Goal: Use online tool/utility: Utilize a website feature to perform a specific function

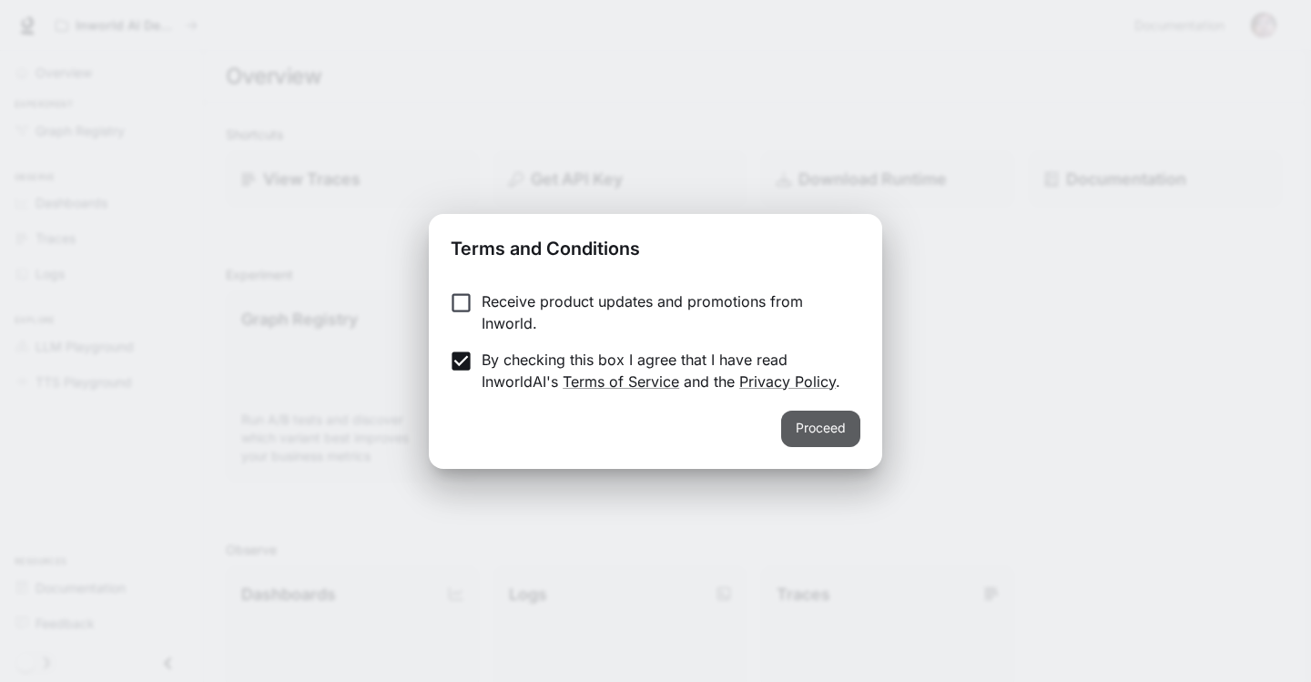
click at [820, 425] on button "Proceed" at bounding box center [820, 429] width 79 height 36
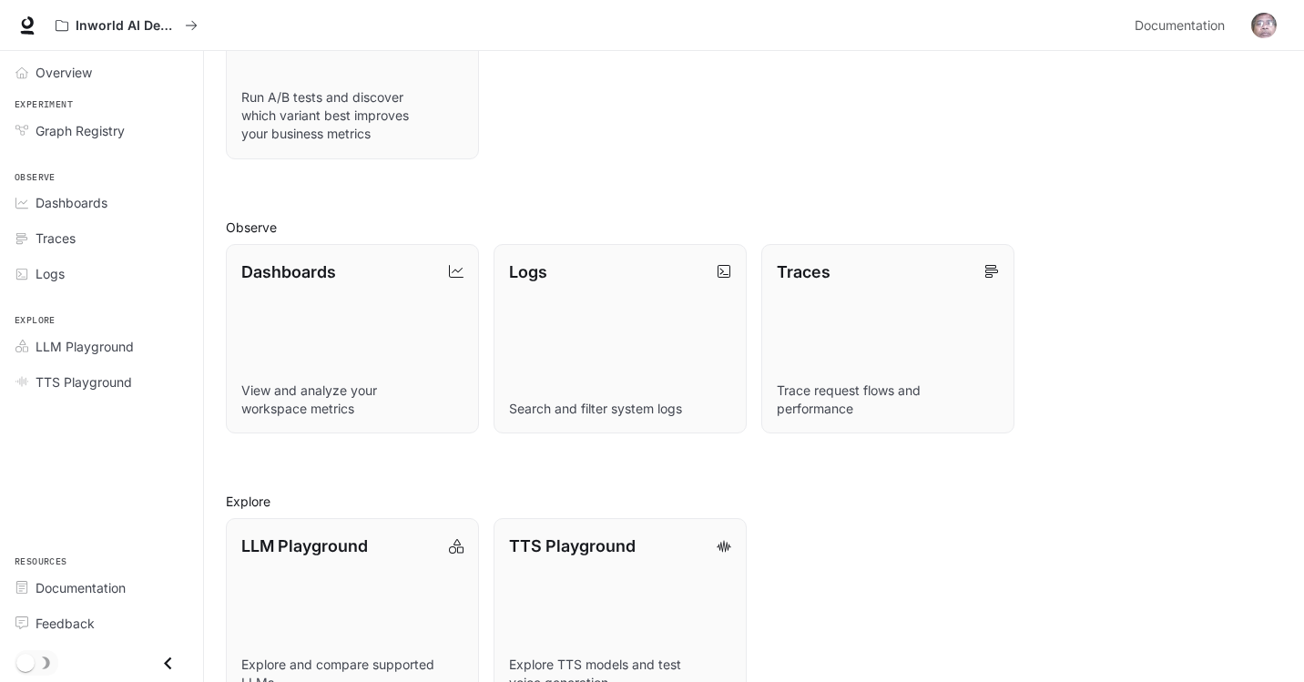
scroll to position [371, 0]
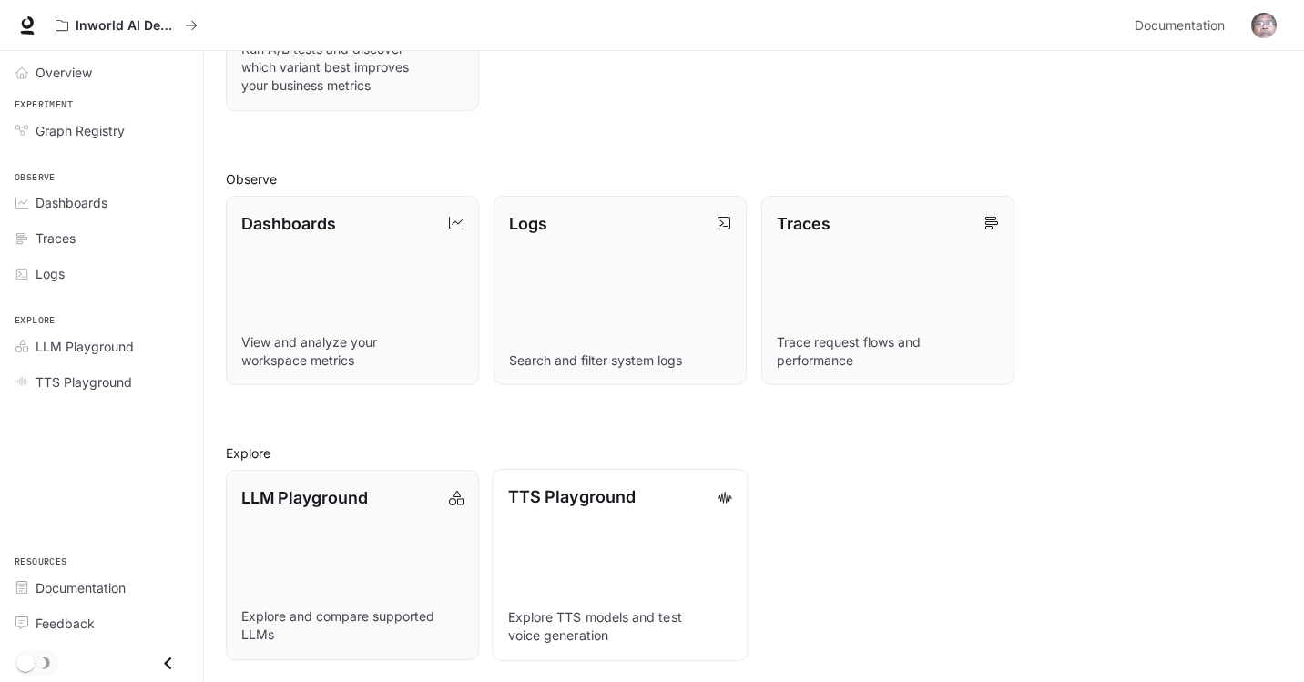
click at [602, 496] on p "TTS Playground" at bounding box center [571, 496] width 127 height 25
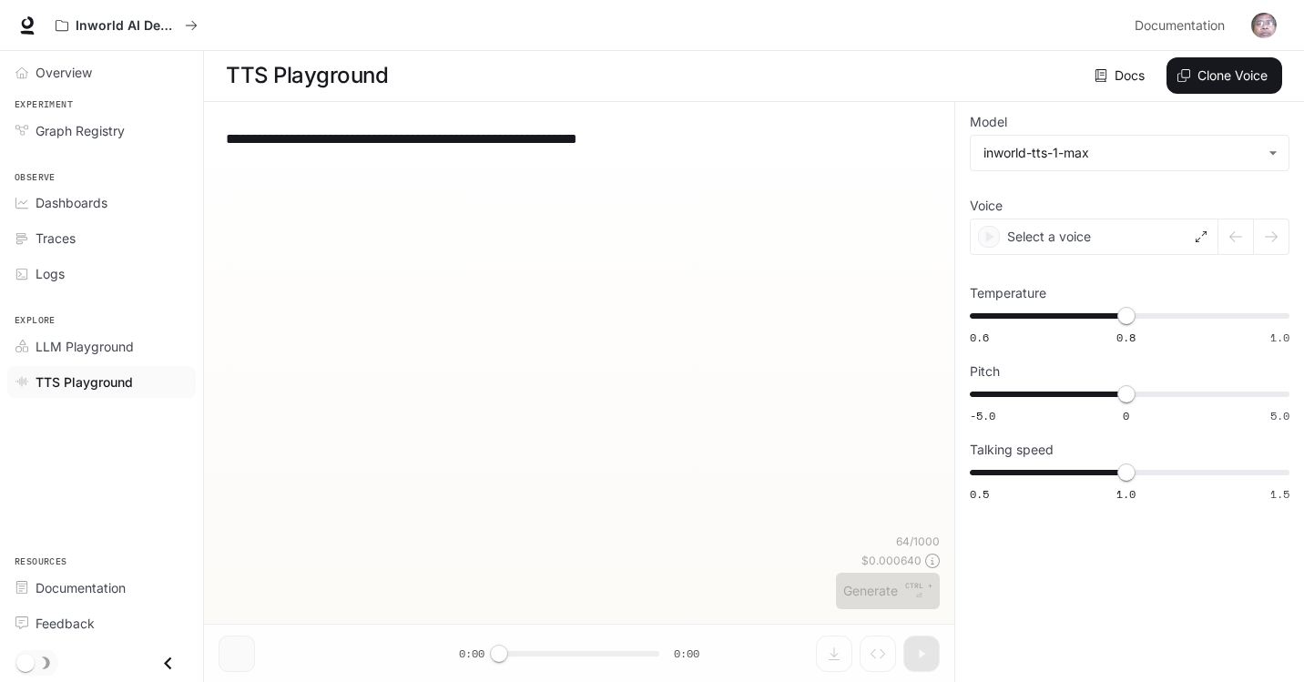
scroll to position [1, 0]
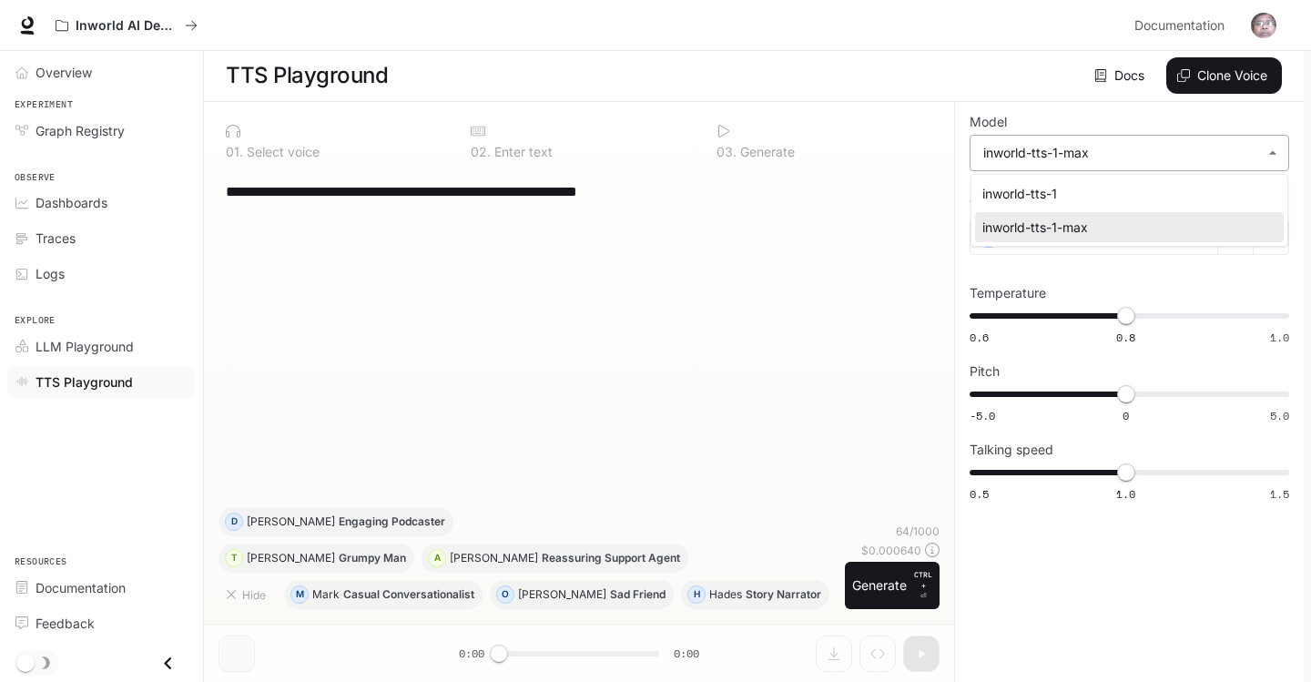
click at [1275, 148] on body "**********" at bounding box center [655, 340] width 1311 height 683
click at [1275, 148] on div at bounding box center [655, 341] width 1311 height 682
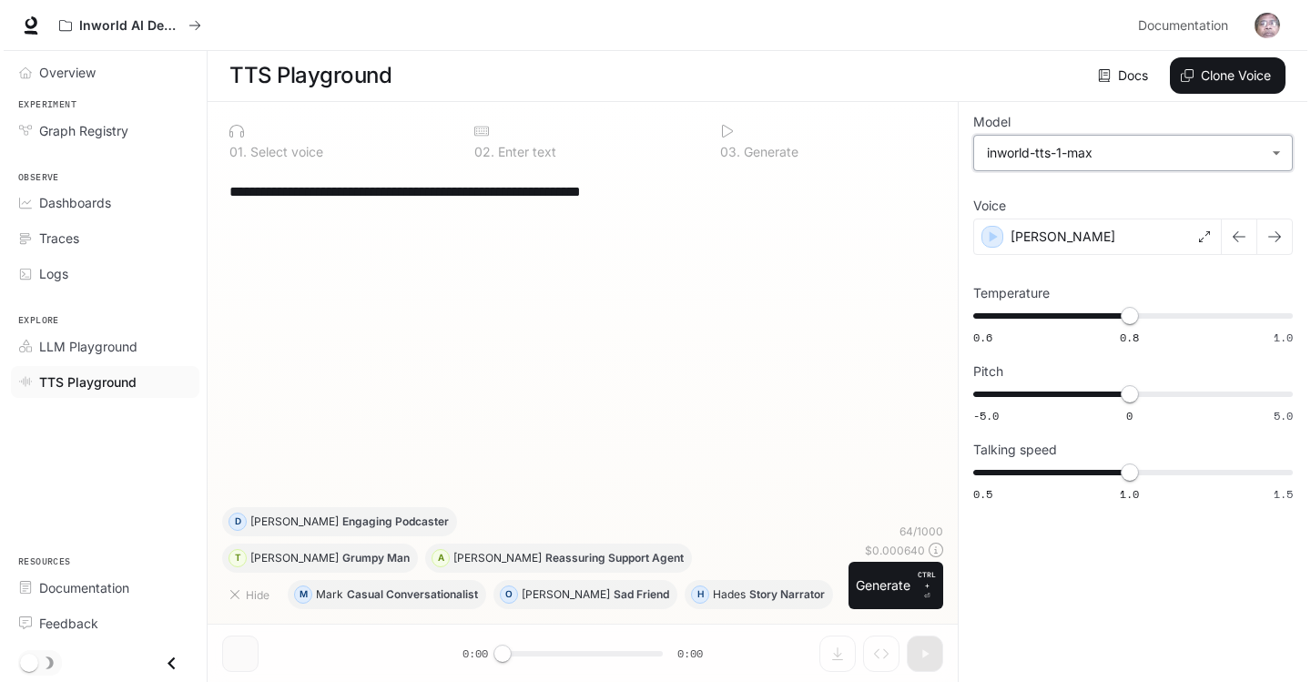
scroll to position [0, 0]
click at [280, 153] on p "Select voice" at bounding box center [281, 153] width 76 height 13
click at [1223, 76] on button "Clone Voice" at bounding box center [1224, 76] width 116 height 36
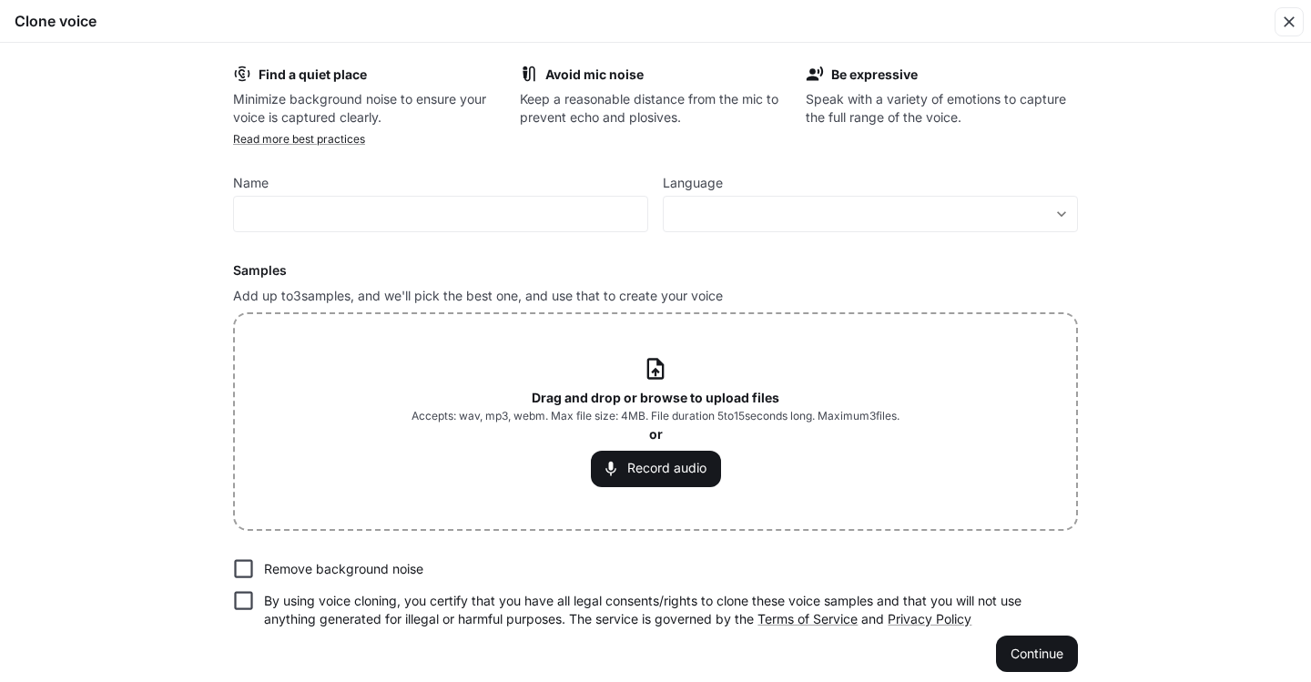
click at [648, 372] on icon at bounding box center [655, 369] width 16 height 21
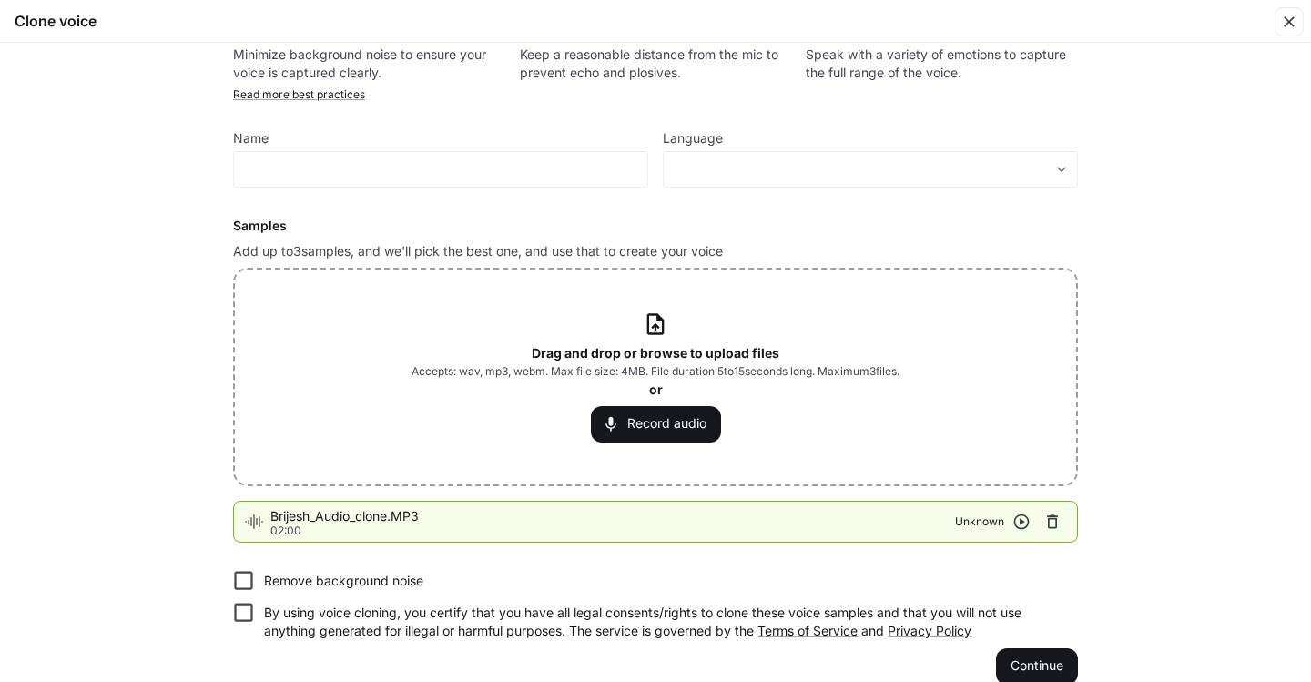
scroll to position [68, 0]
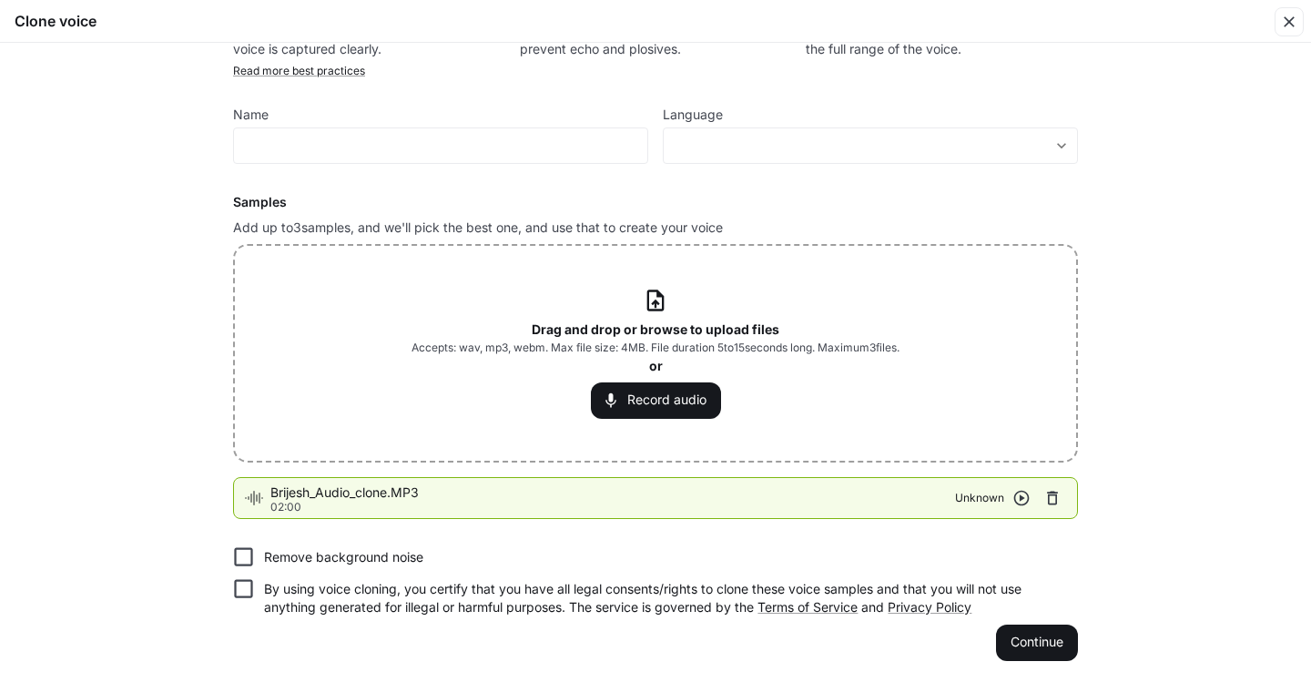
click at [1020, 503] on icon "button" at bounding box center [1021, 498] width 18 height 18
click at [1018, 499] on icon "button" at bounding box center [1021, 498] width 18 height 18
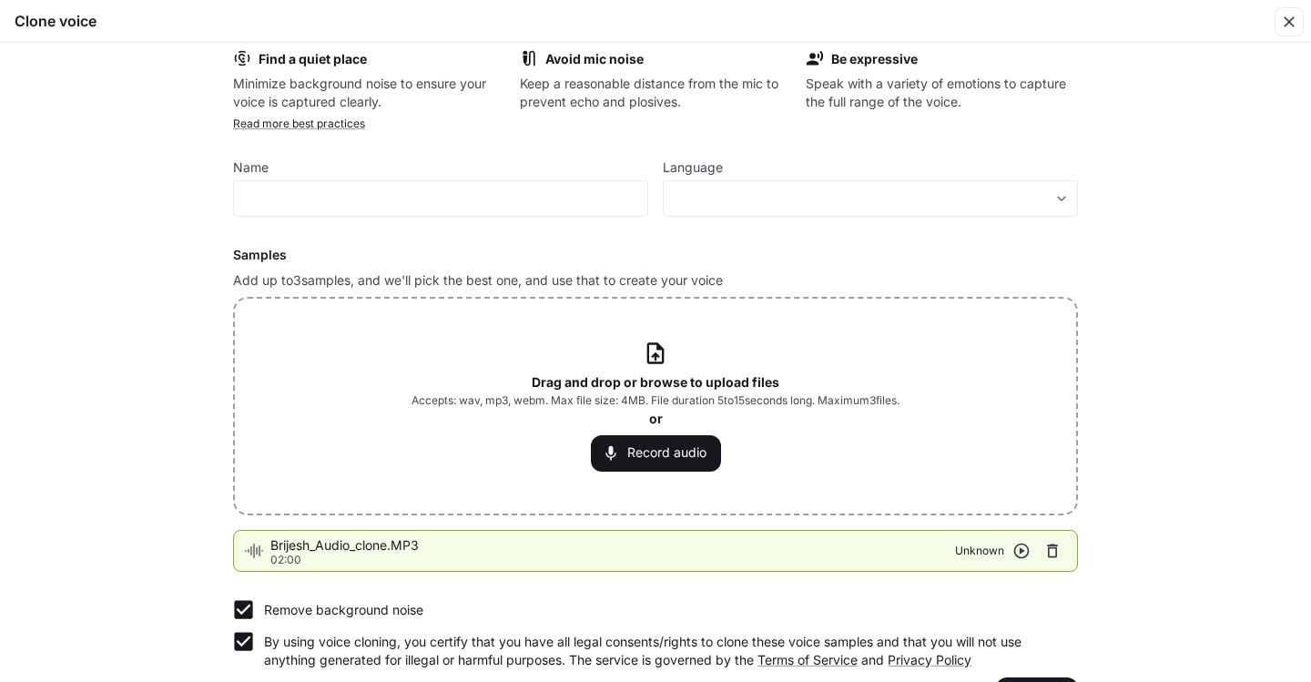
scroll to position [0, 0]
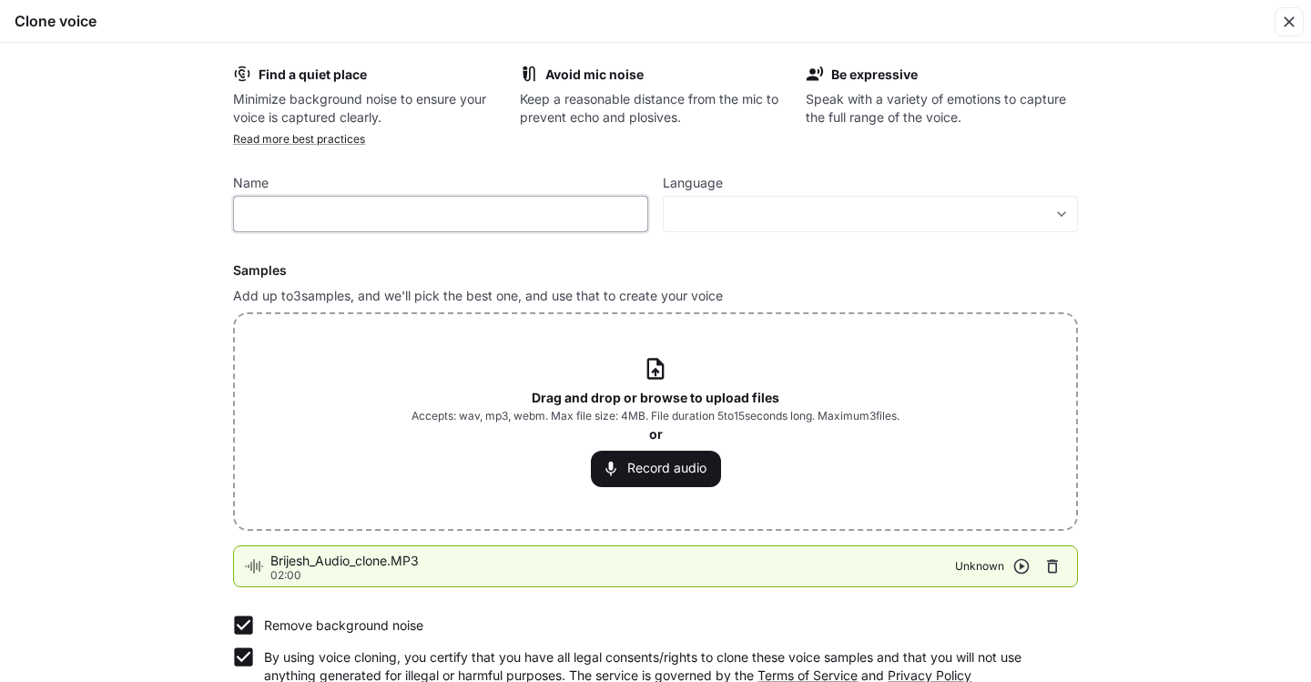
click at [544, 215] on input "text" at bounding box center [440, 214] width 413 height 18
type input "**********"
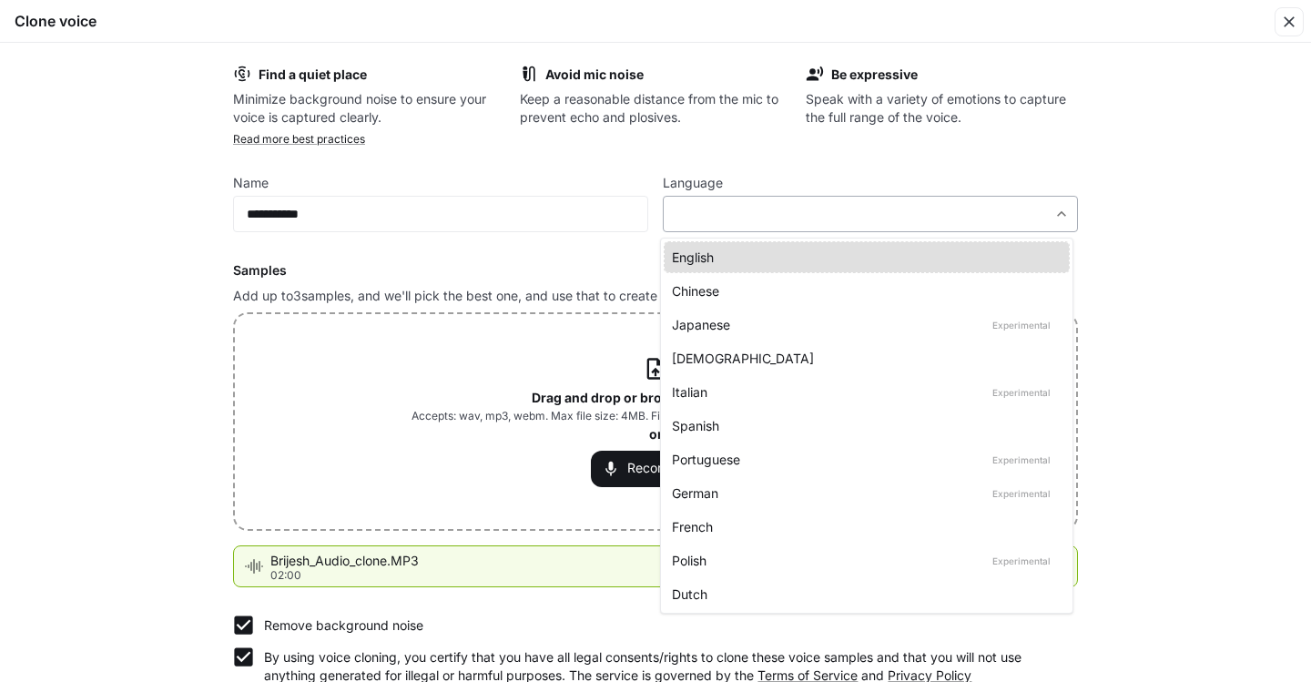
click at [765, 218] on body "**********" at bounding box center [655, 341] width 1311 height 683
click at [768, 216] on div at bounding box center [655, 341] width 1311 height 682
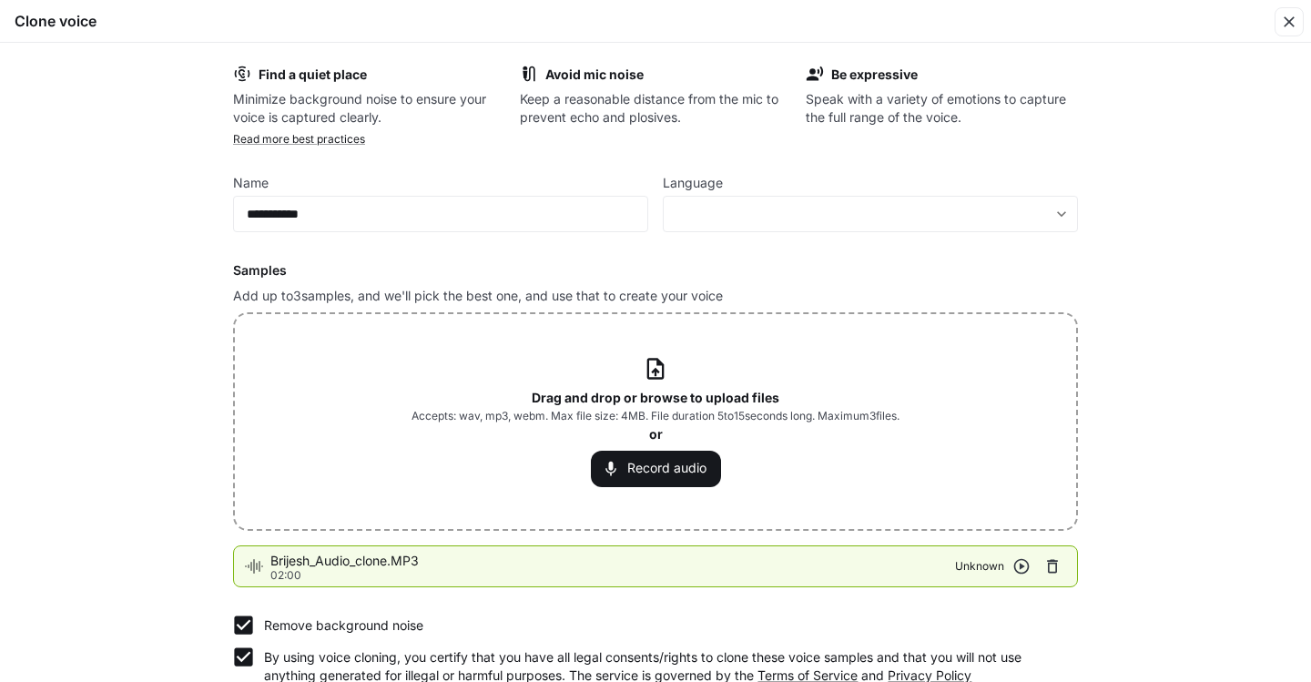
click at [768, 214] on body "**********" at bounding box center [655, 341] width 1311 height 683
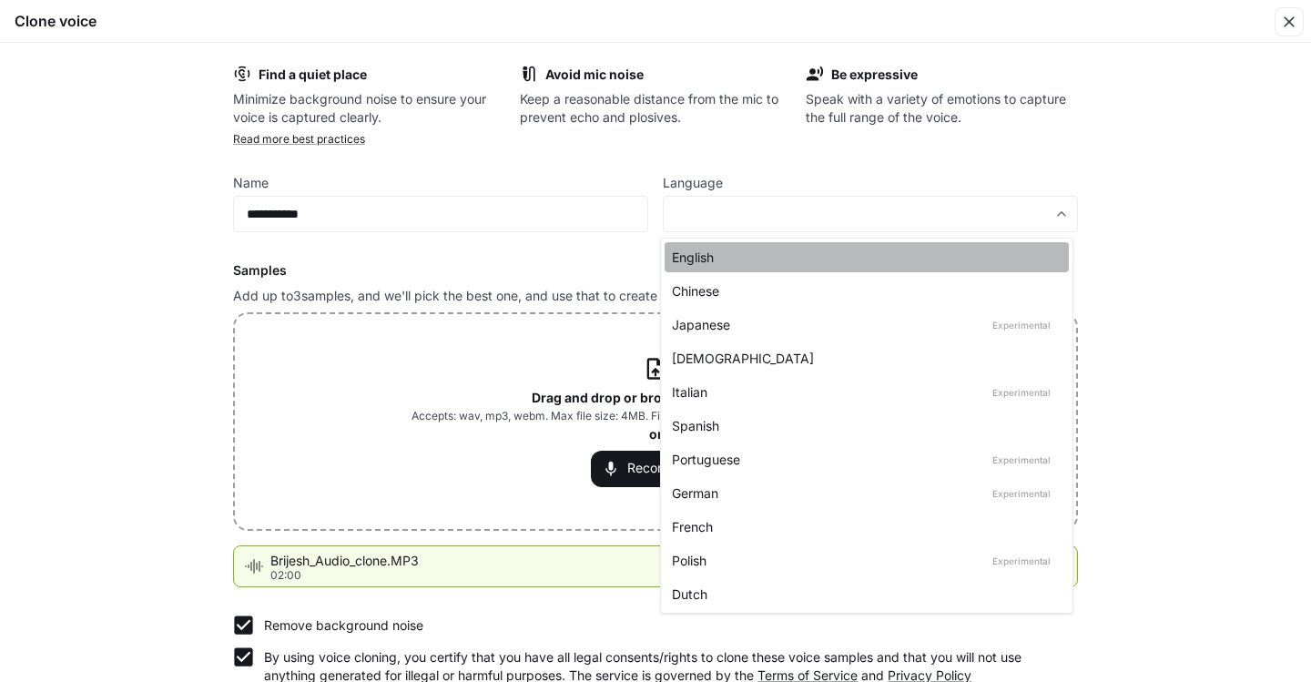
click at [700, 255] on div "English" at bounding box center [863, 257] width 382 height 19
type input "*****"
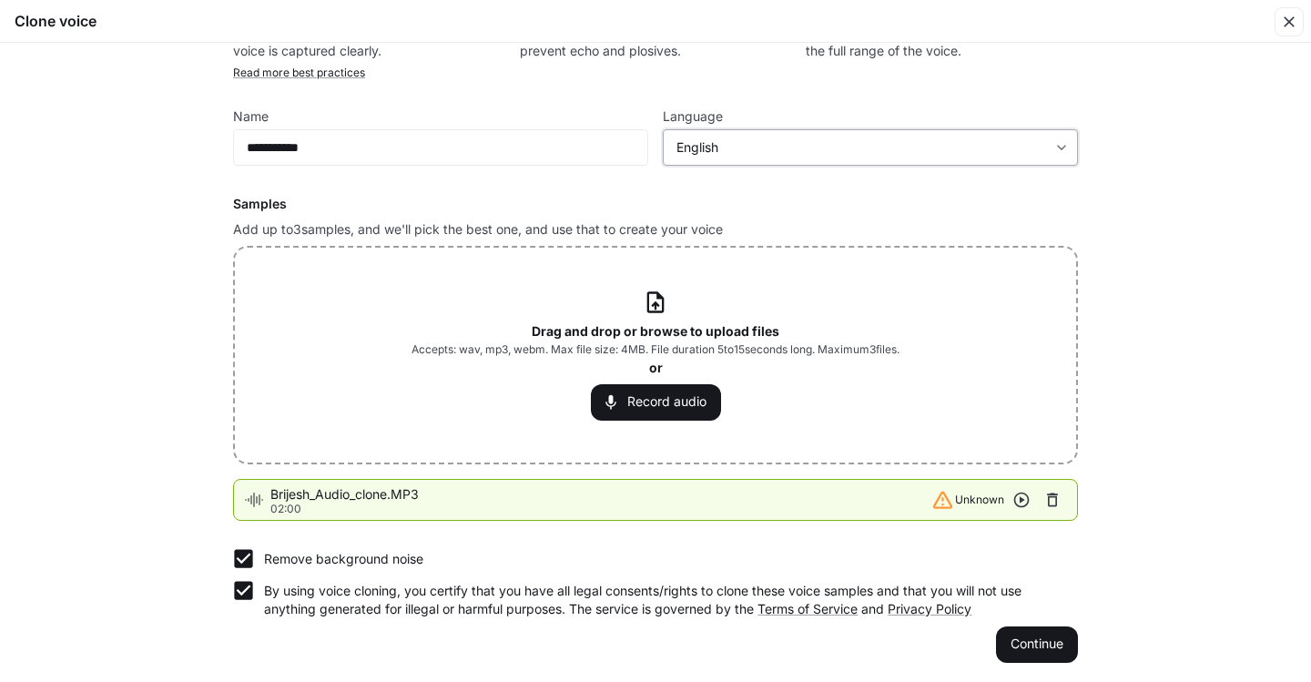
scroll to position [68, 0]
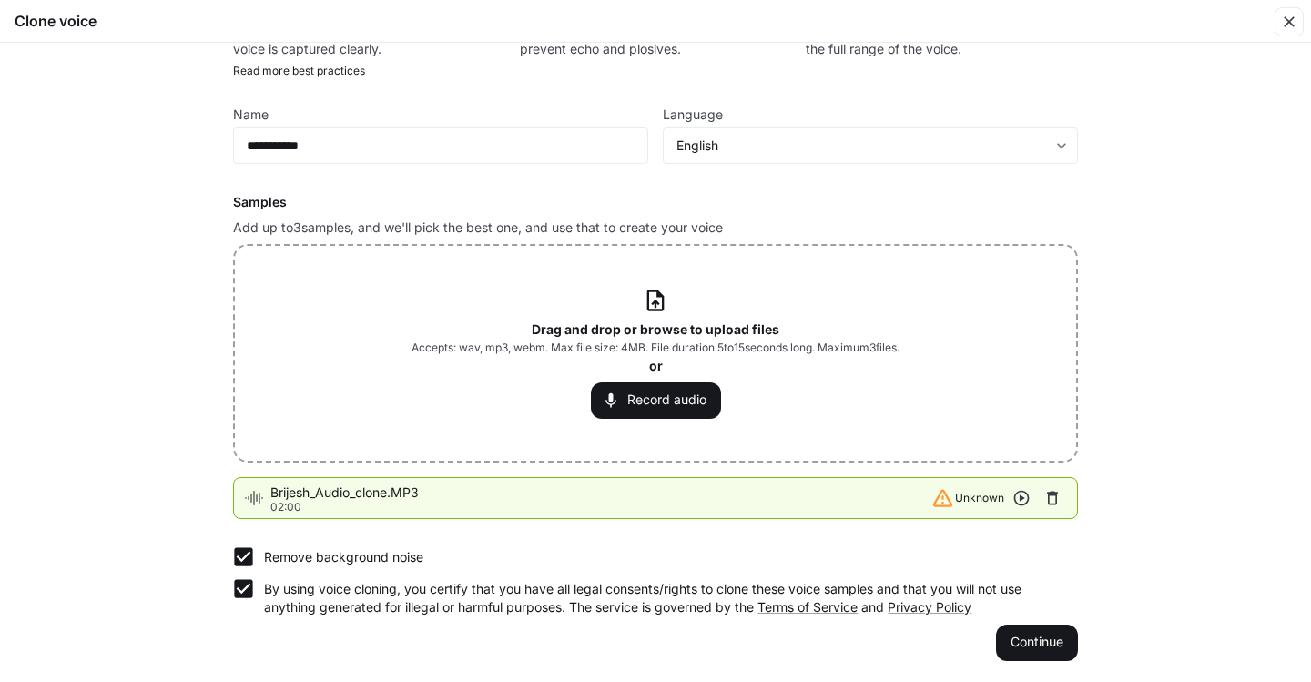
click at [1018, 497] on icon "button" at bounding box center [1021, 498] width 15 height 15
click at [1017, 497] on icon "button" at bounding box center [1021, 498] width 15 height 15
click at [1037, 649] on button "Continue" at bounding box center [1037, 643] width 82 height 36
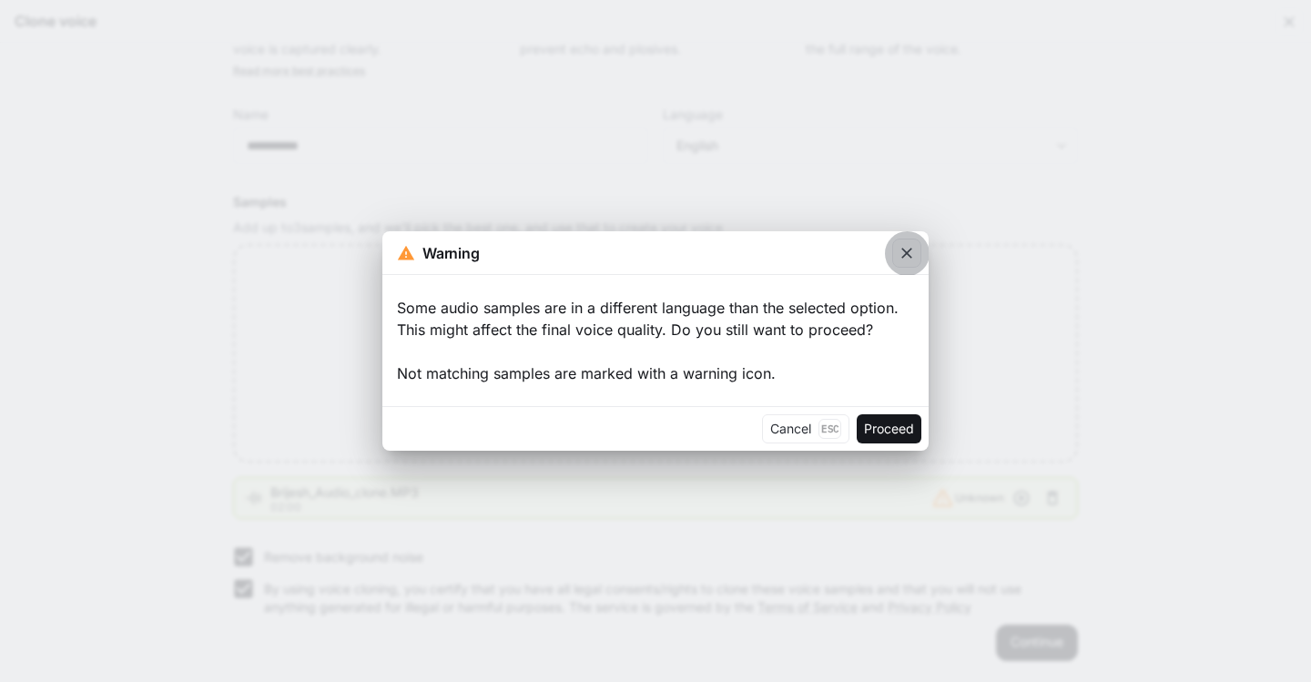
click at [911, 259] on icon "button" at bounding box center [907, 253] width 18 height 18
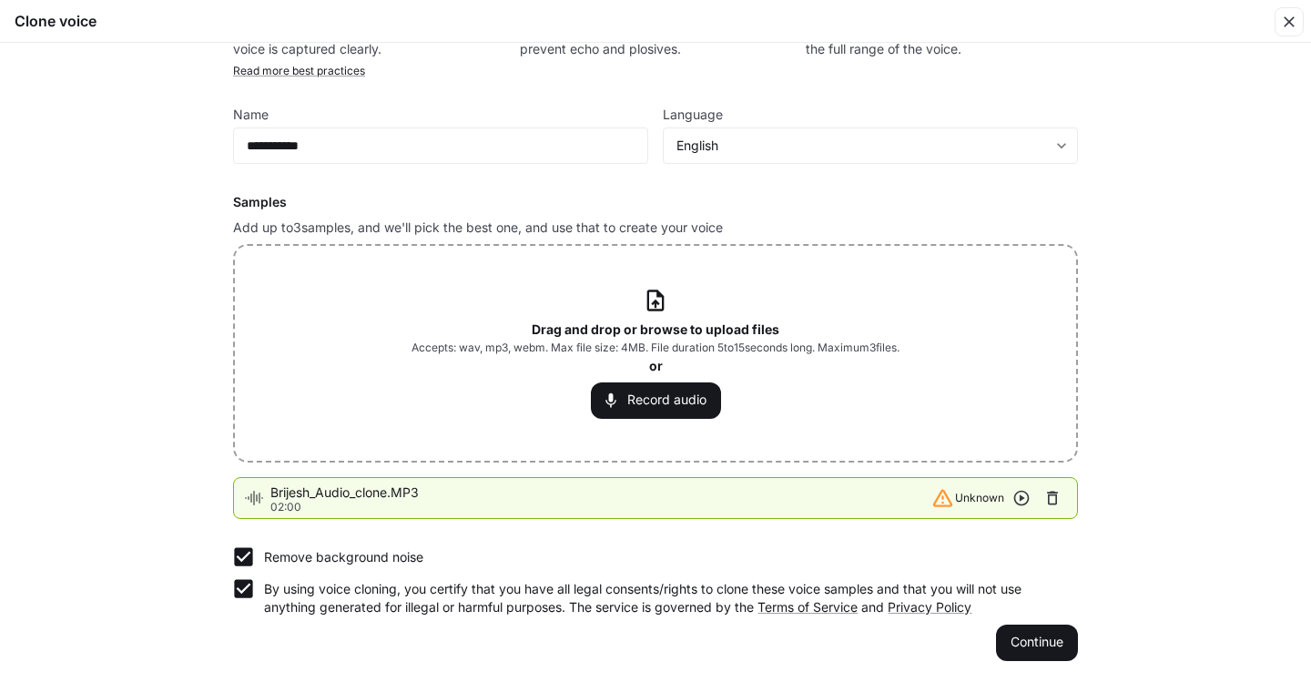
click at [938, 480] on li "Brijesh_Audio_clone.MP3 02:00 Unknown" at bounding box center [655, 498] width 845 height 42
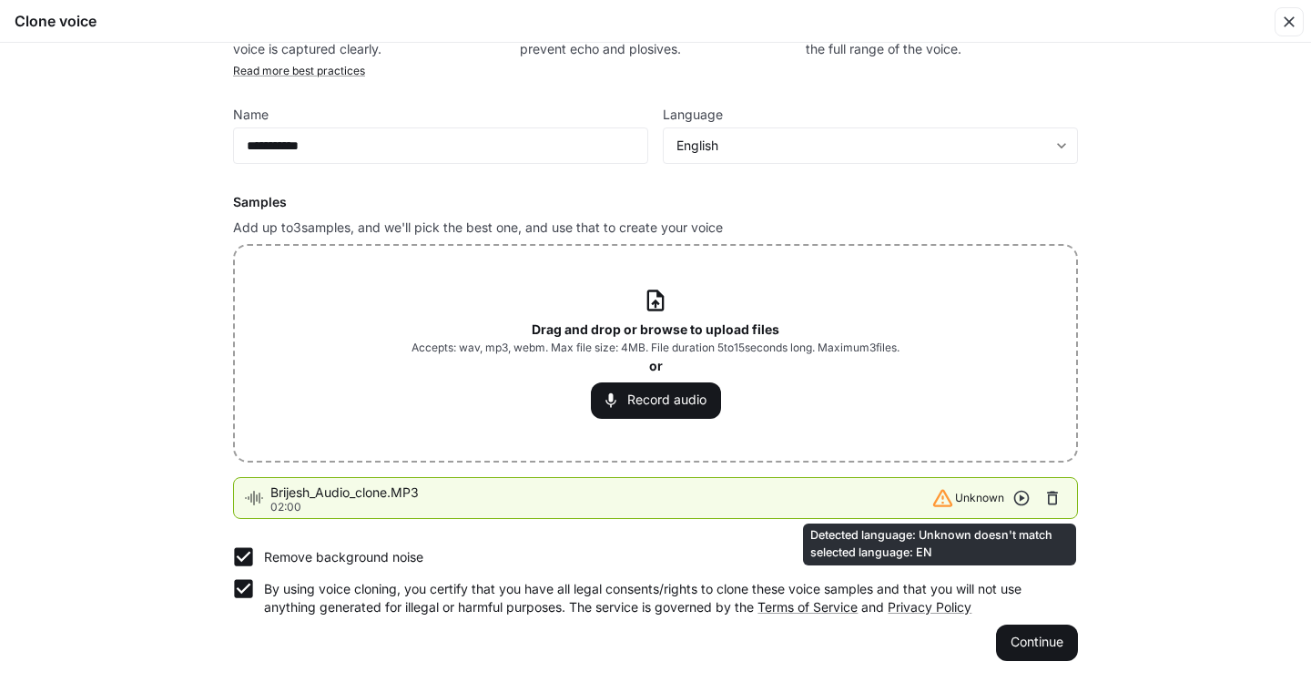
click at [939, 503] on icon "Detected language: Unknown doesn't match selected language: EN" at bounding box center [942, 497] width 25 height 25
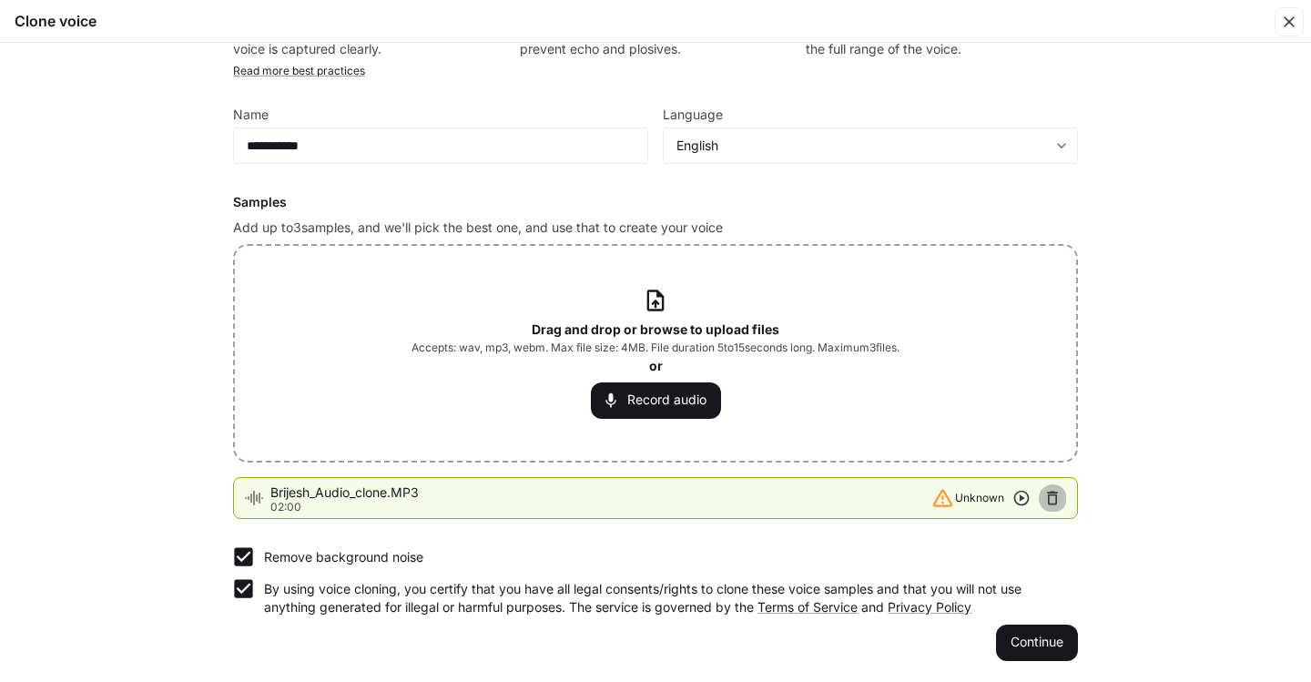
click at [1047, 498] on icon "button" at bounding box center [1052, 499] width 11 height 14
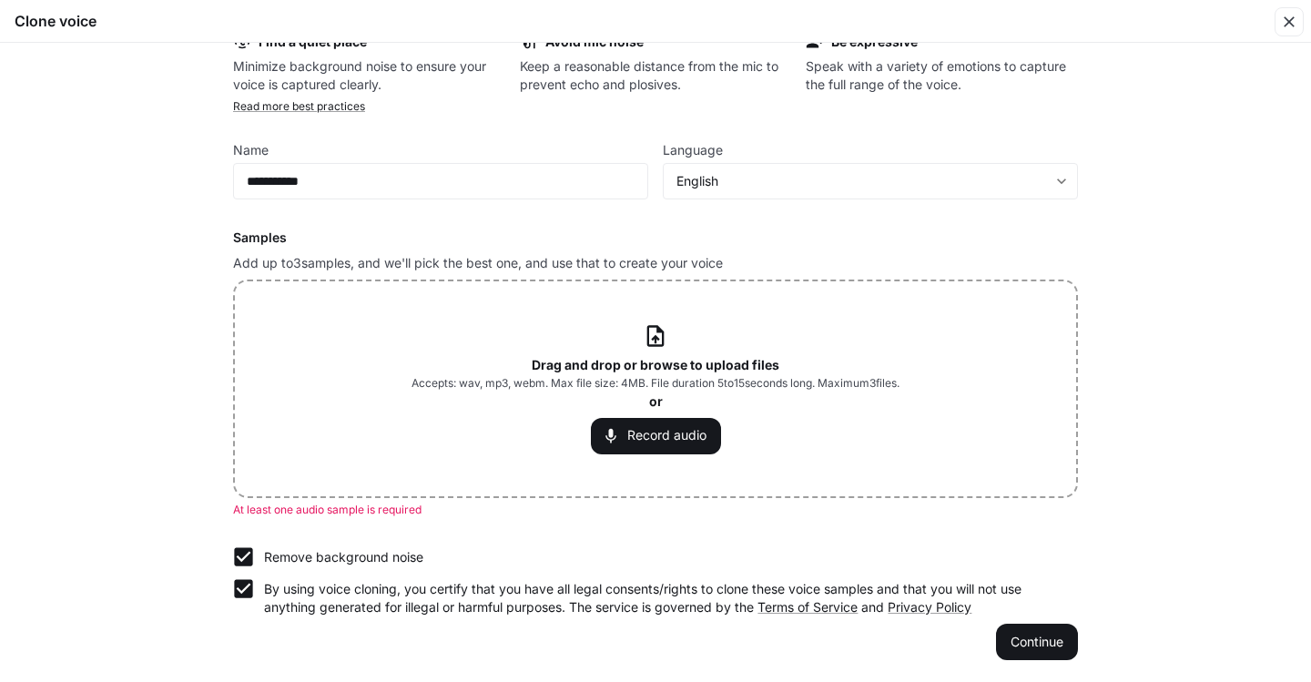
click at [652, 340] on icon at bounding box center [655, 336] width 16 height 21
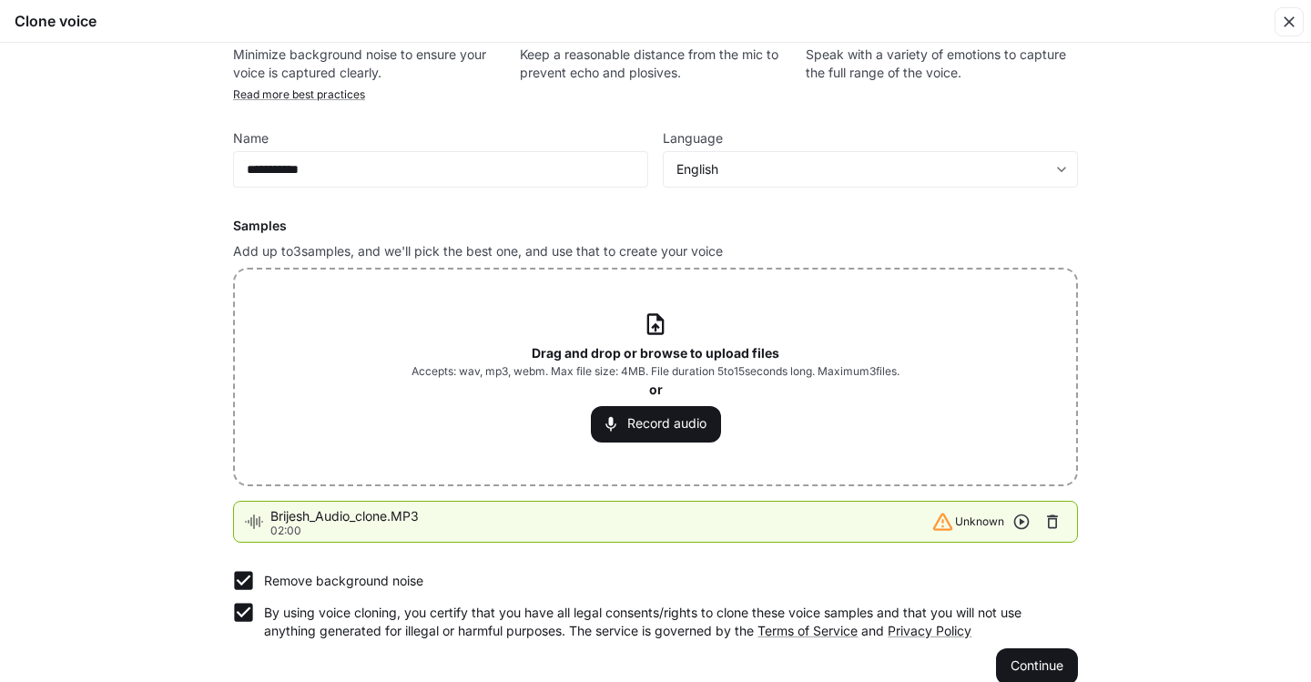
scroll to position [68, 0]
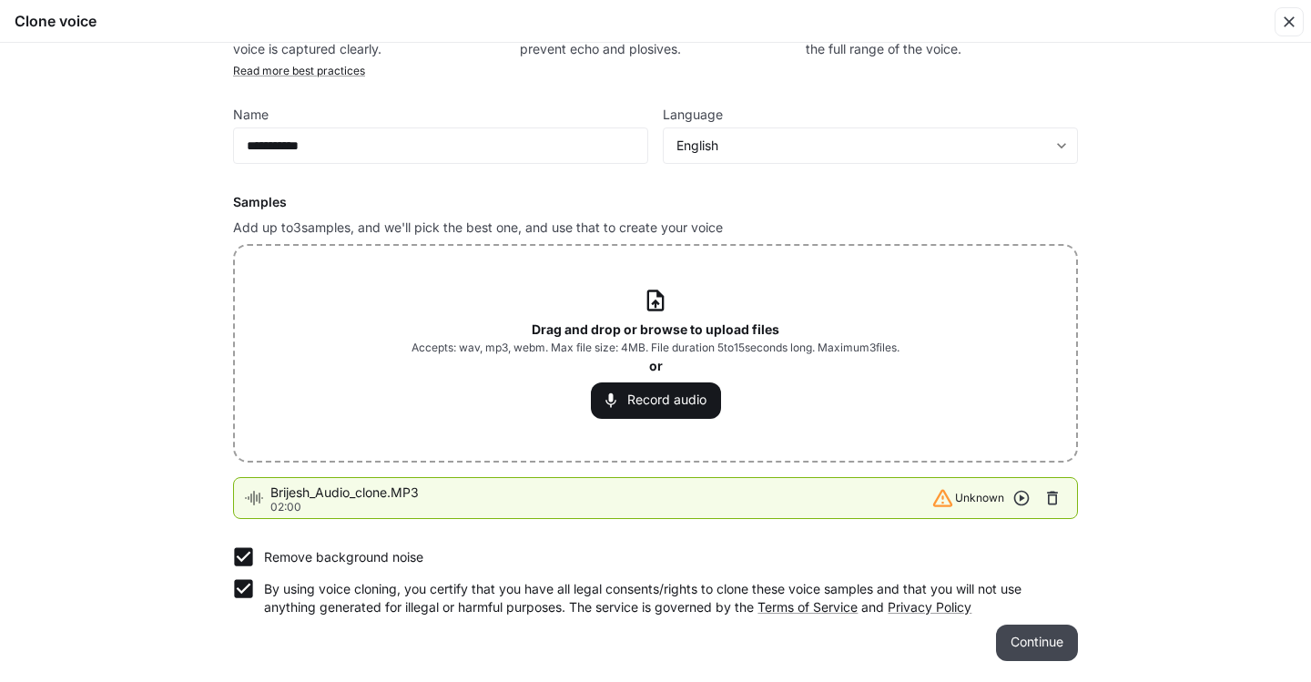
click at [1022, 641] on button "Continue" at bounding box center [1037, 643] width 82 height 36
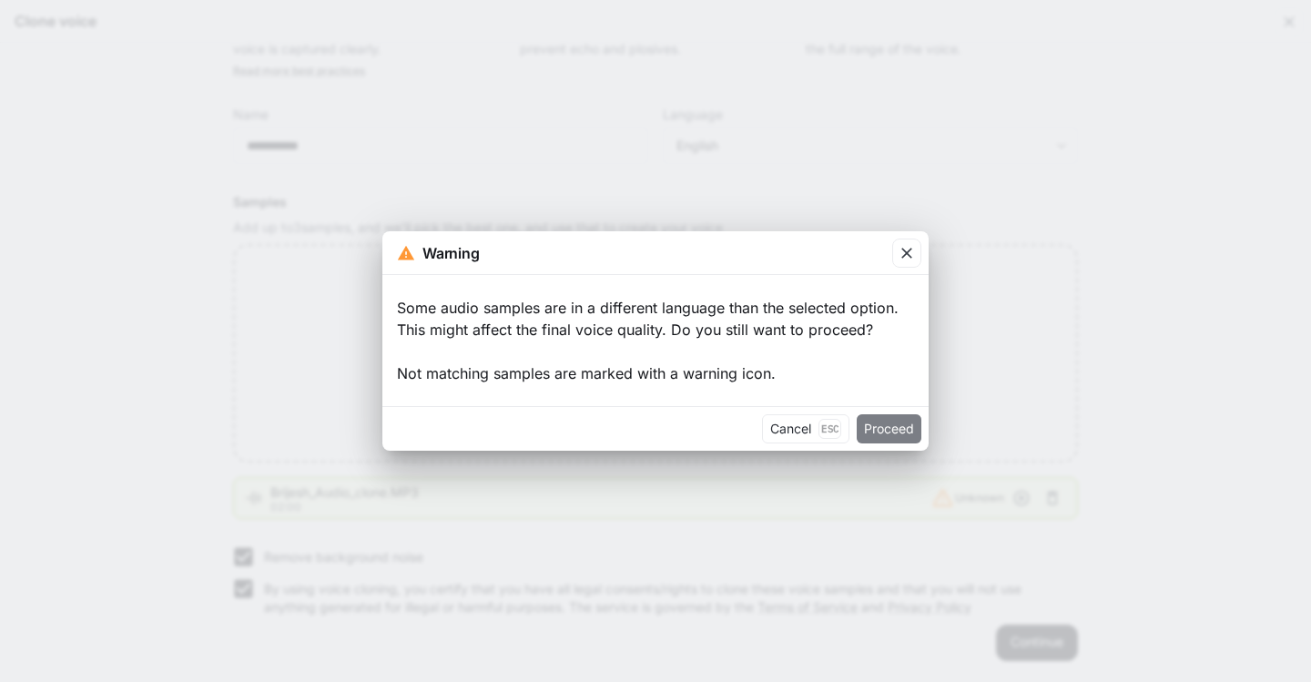
click at [879, 432] on button "Proceed" at bounding box center [889, 428] width 65 height 29
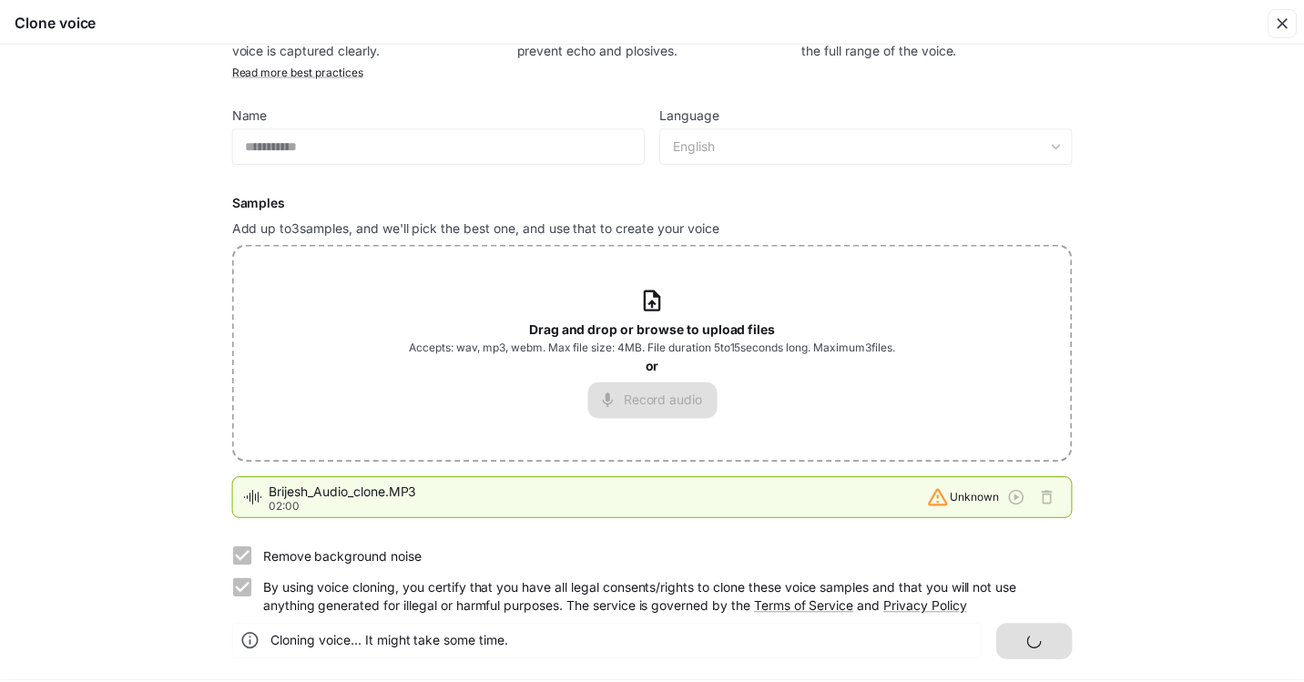
scroll to position [0, 0]
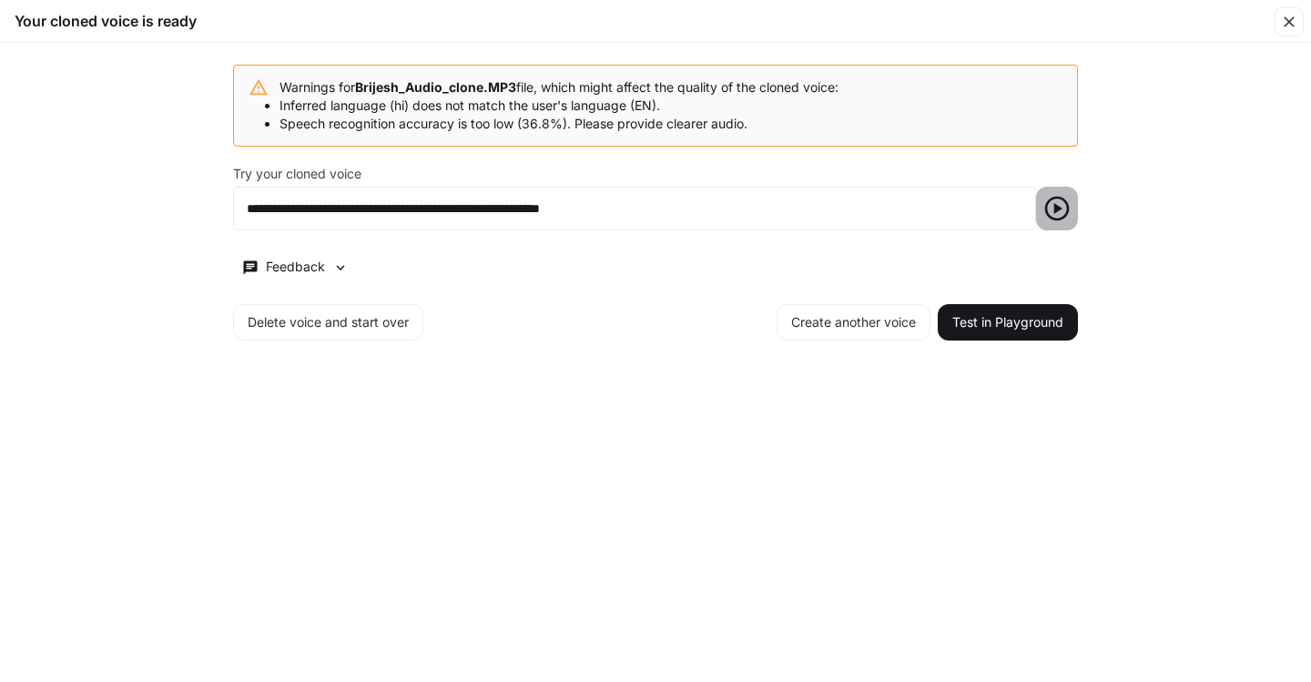
click at [1056, 206] on icon "button" at bounding box center [1056, 209] width 25 height 25
click at [1293, 19] on icon "button" at bounding box center [1289, 21] width 11 height 11
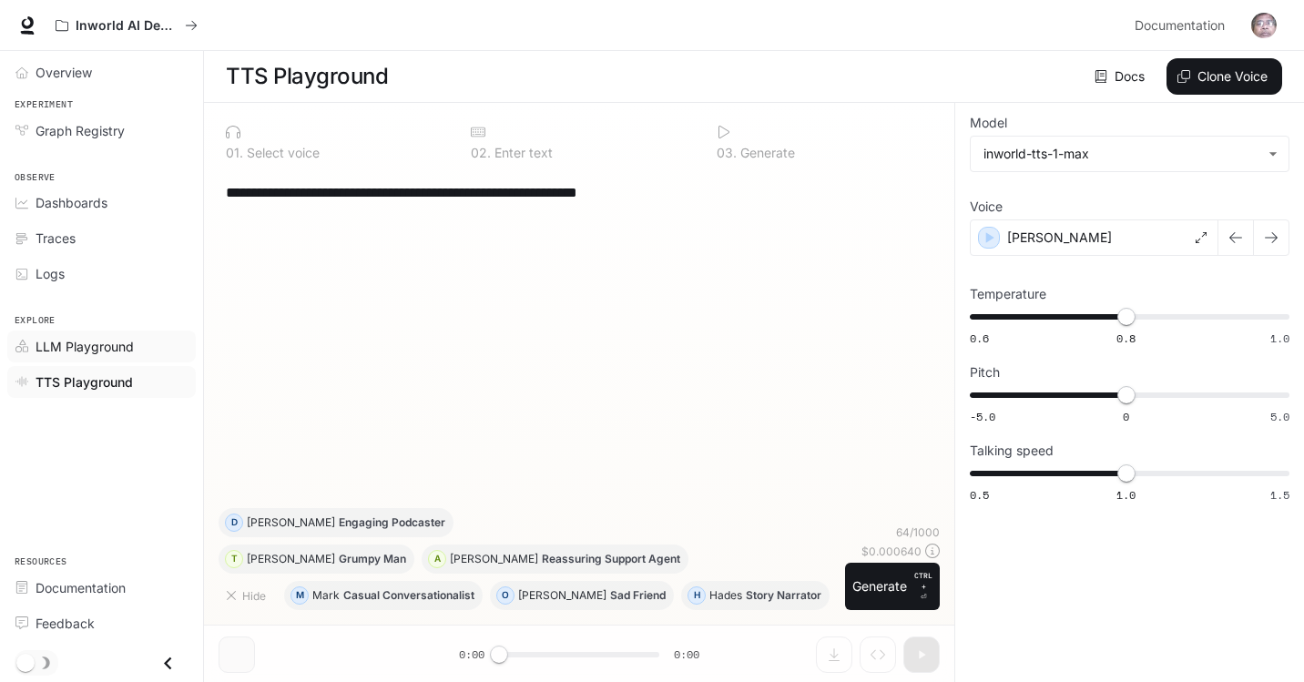
click at [73, 348] on span "LLM Playground" at bounding box center [85, 346] width 98 height 19
